Goal: Use online tool/utility: Utilize a website feature to perform a specific function

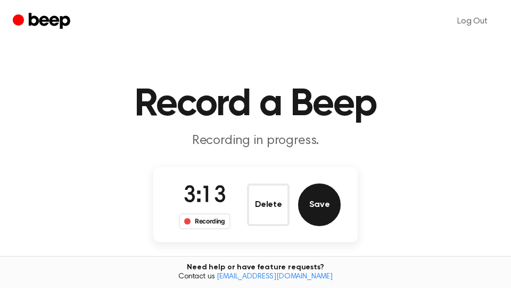
click at [331, 203] on button "Save" at bounding box center [319, 204] width 43 height 43
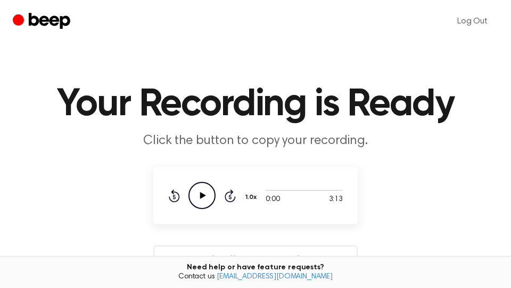
scroll to position [181, 0]
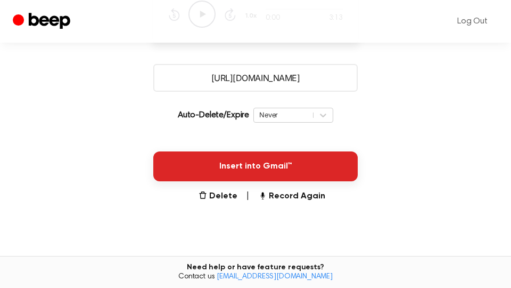
click at [331, 173] on button "Insert into Gmail™" at bounding box center [255, 166] width 205 height 30
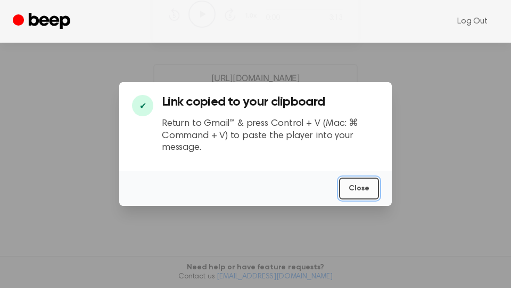
click at [367, 192] on button "Close" at bounding box center [359, 188] width 40 height 22
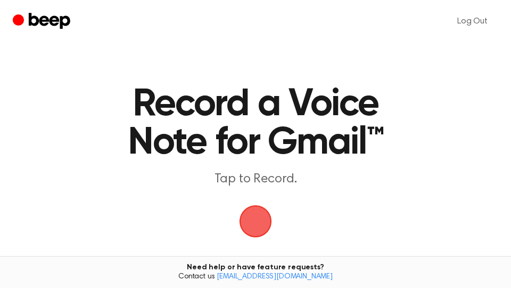
click at [259, 215] on span "button" at bounding box center [255, 221] width 43 height 43
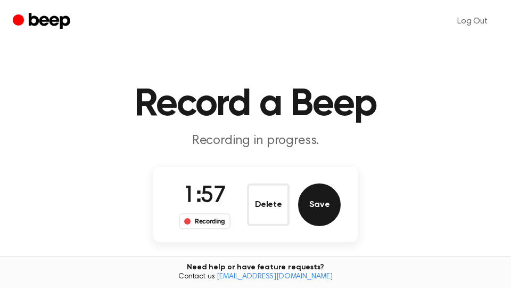
click at [316, 212] on button "Save" at bounding box center [319, 204] width 43 height 43
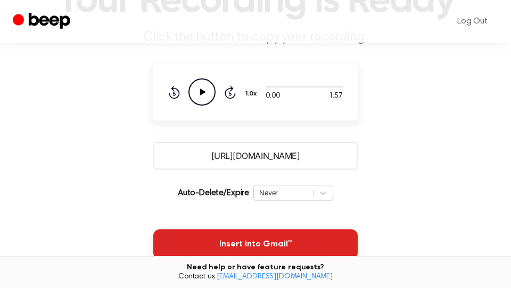
scroll to position [181, 0]
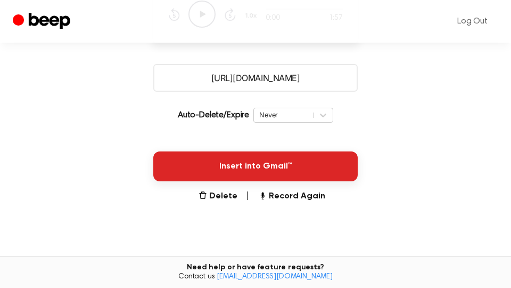
click at [298, 168] on button "Insert into Gmail™" at bounding box center [255, 166] width 205 height 30
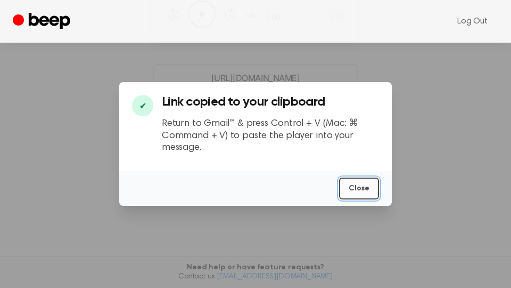
drag, startPoint x: 357, startPoint y: 187, endPoint x: 386, endPoint y: 122, distance: 71.3
click at [358, 187] on button "Close" at bounding box center [359, 188] width 40 height 22
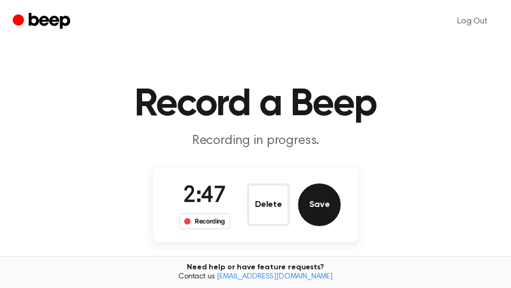
click at [329, 198] on button "Save" at bounding box center [319, 204] width 43 height 43
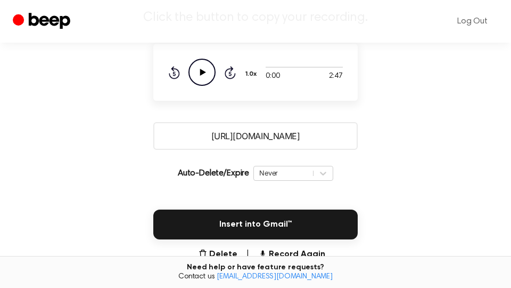
scroll to position [181, 0]
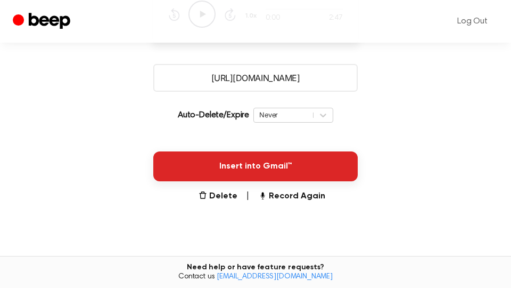
click at [331, 168] on button "Insert into Gmail™" at bounding box center [255, 166] width 205 height 30
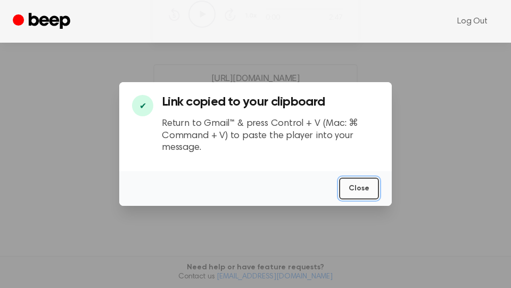
click at [356, 188] on button "Close" at bounding box center [359, 188] width 40 height 22
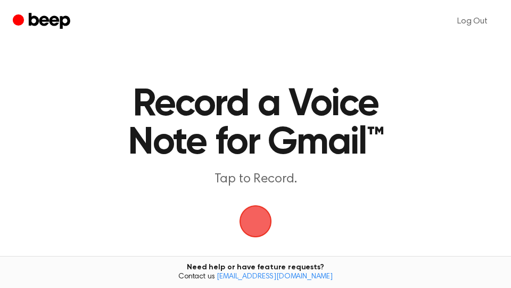
click at [257, 222] on span "button" at bounding box center [256, 221] width 44 height 44
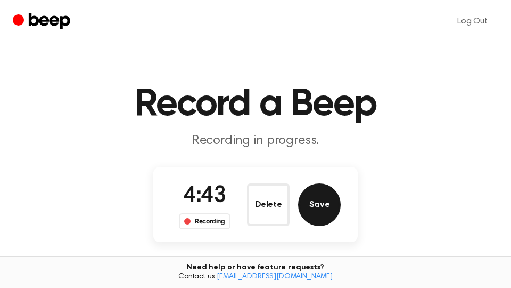
click at [321, 207] on button "Save" at bounding box center [319, 204] width 43 height 43
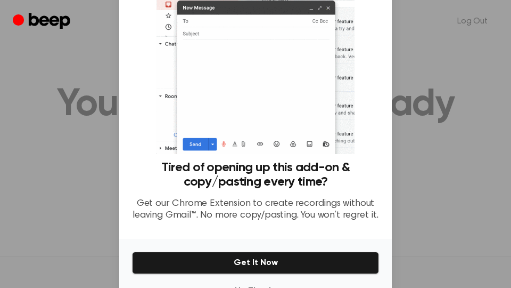
scroll to position [105, 0]
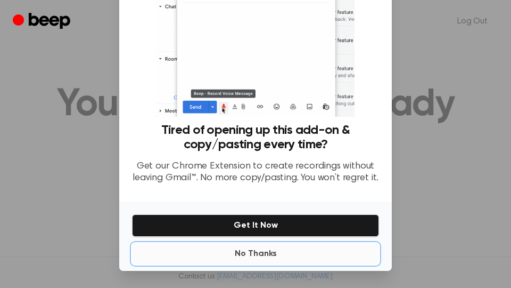
click at [259, 257] on button "No Thanks" at bounding box center [255, 253] width 247 height 21
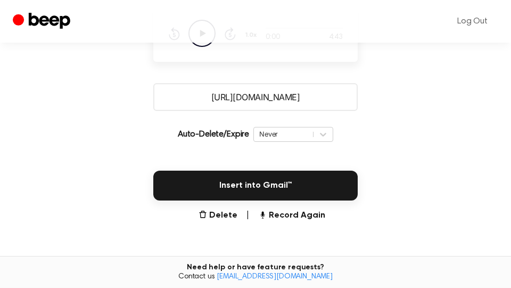
scroll to position [282, 0]
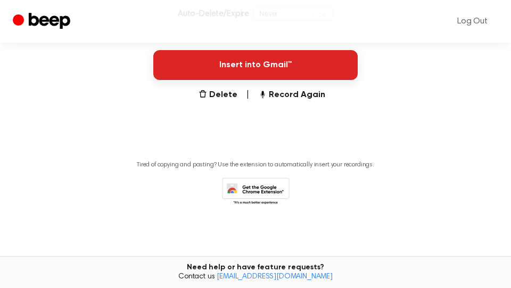
click at [305, 60] on button "Insert into Gmail™" at bounding box center [255, 65] width 205 height 30
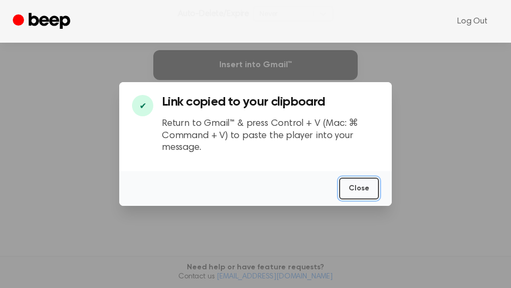
drag, startPoint x: 355, startPoint y: 190, endPoint x: 164, endPoint y: 143, distance: 196.8
click at [355, 190] on button "Close" at bounding box center [359, 188] width 40 height 22
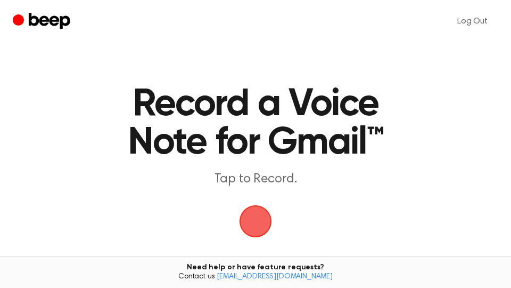
click at [260, 211] on span "button" at bounding box center [256, 221] width 30 height 30
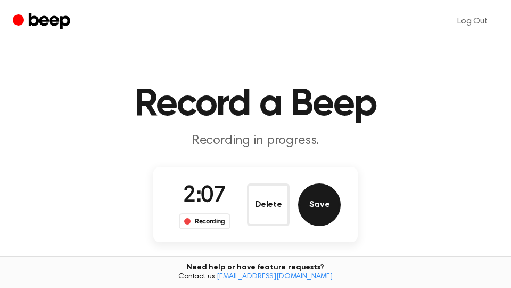
click at [331, 207] on button "Save" at bounding box center [319, 204] width 43 height 43
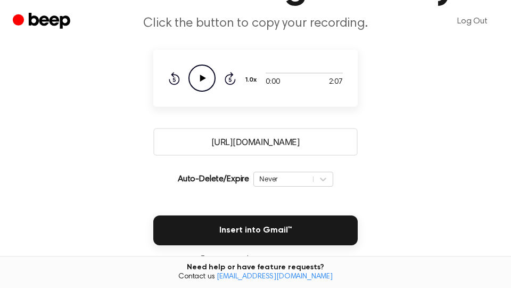
scroll to position [181, 0]
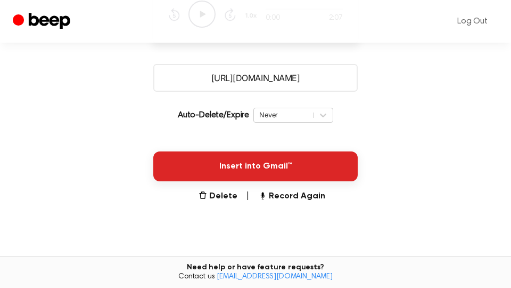
click at [329, 172] on button "Insert into Gmail™" at bounding box center [255, 166] width 205 height 30
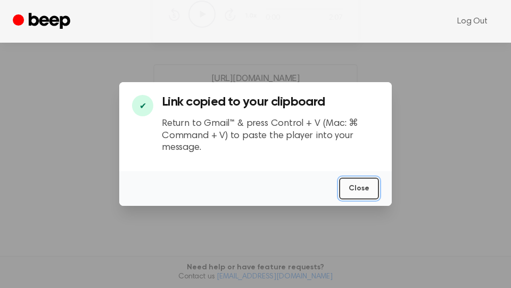
click at [366, 191] on button "Close" at bounding box center [359, 188] width 40 height 22
